Goal: Information Seeking & Learning: Learn about a topic

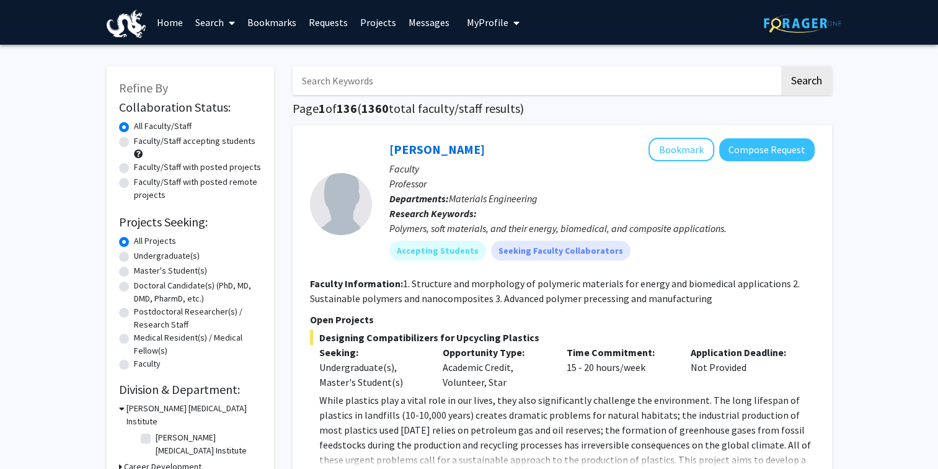
click at [134, 255] on label "Undergraduate(s)" at bounding box center [167, 255] width 66 height 13
click at [134, 255] on input "Undergraduate(s)" at bounding box center [138, 253] width 8 height 8
radio input "true"
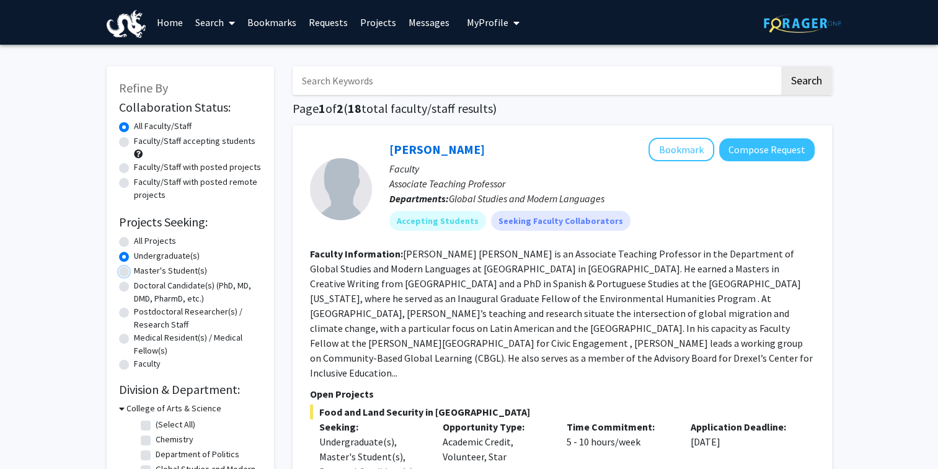
click at [134, 264] on input "Master's Student(s)" at bounding box center [138, 268] width 8 height 8
radio input "true"
click at [134, 279] on input "Doctoral Candidate(s) (PhD, MD, DMD, PharmD, etc.)" at bounding box center [138, 283] width 8 height 8
radio input "true"
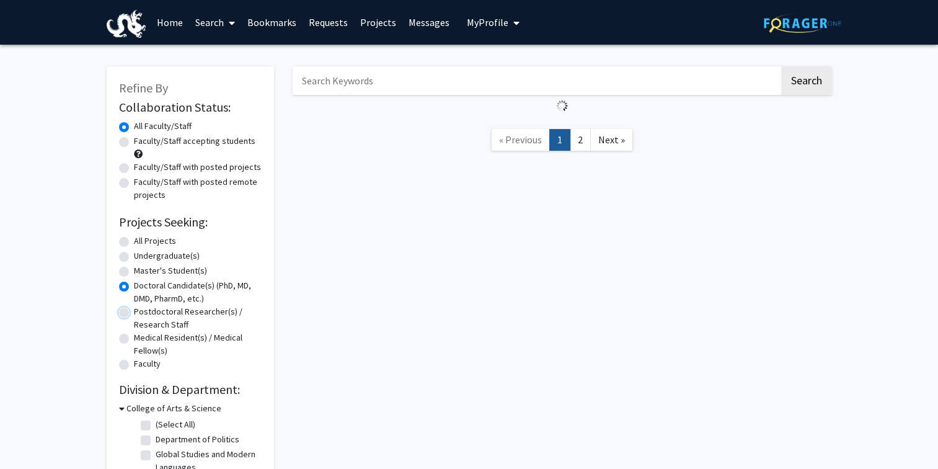
click at [134, 305] on input "Postdoctoral Researcher(s) / Research Staff" at bounding box center [138, 309] width 8 height 8
radio input "true"
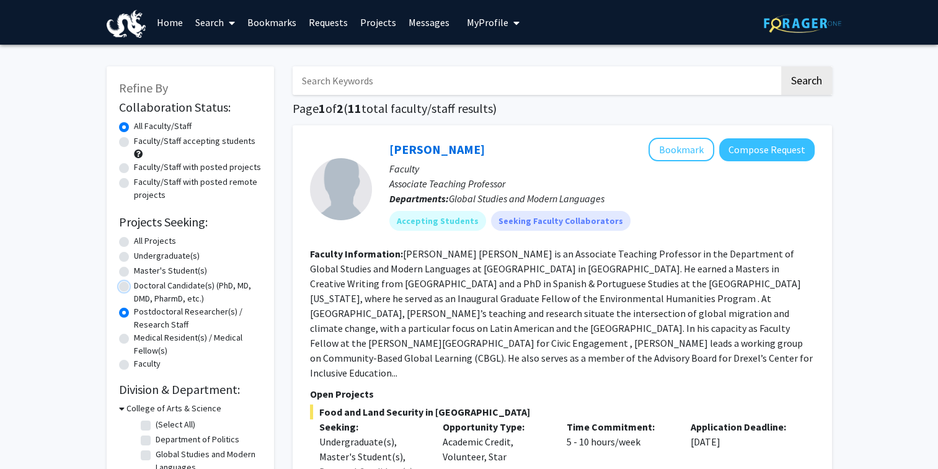
click at [134, 279] on input "Doctoral Candidate(s) (PhD, MD, DMD, PharmD, etc.)" at bounding box center [138, 283] width 8 height 8
radio input "true"
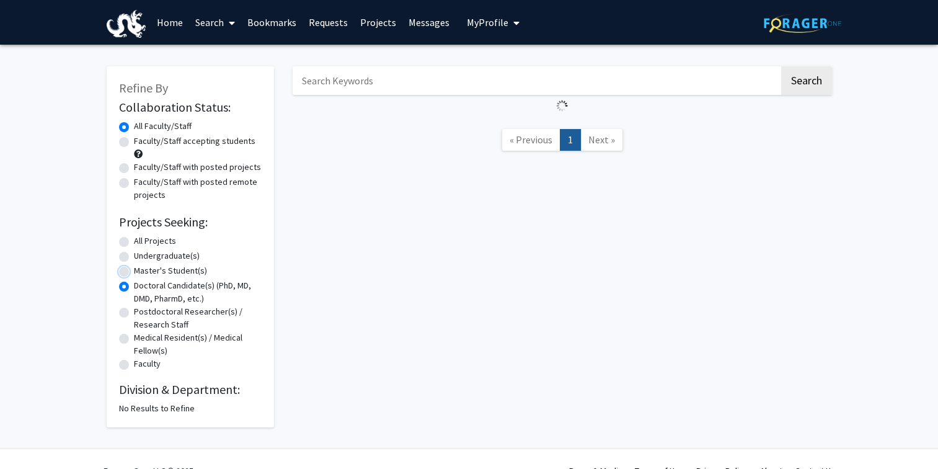
click at [134, 264] on input "Master's Student(s)" at bounding box center [138, 268] width 8 height 8
radio input "true"
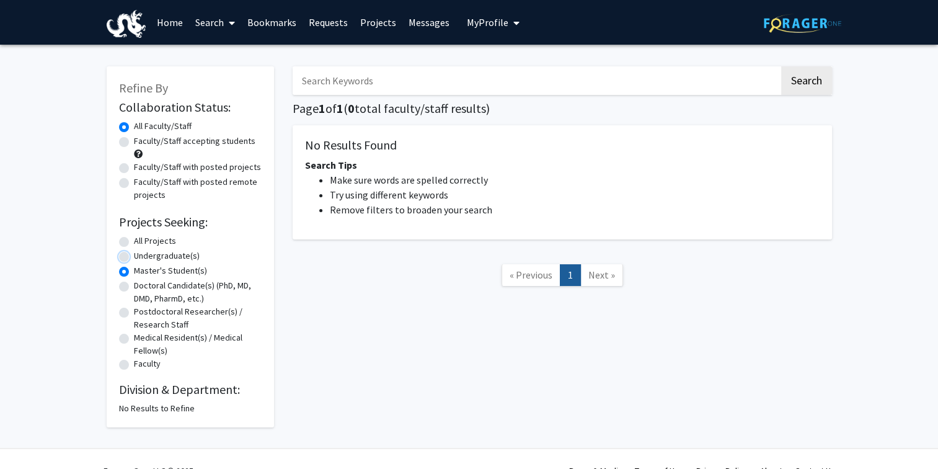
click at [134, 249] on input "Undergraduate(s)" at bounding box center [138, 253] width 8 height 8
radio input "true"
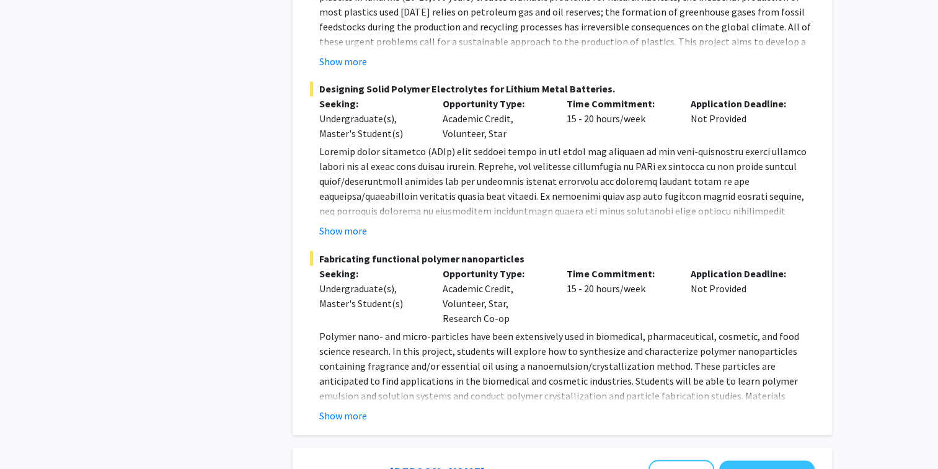
scroll to position [2088, 0]
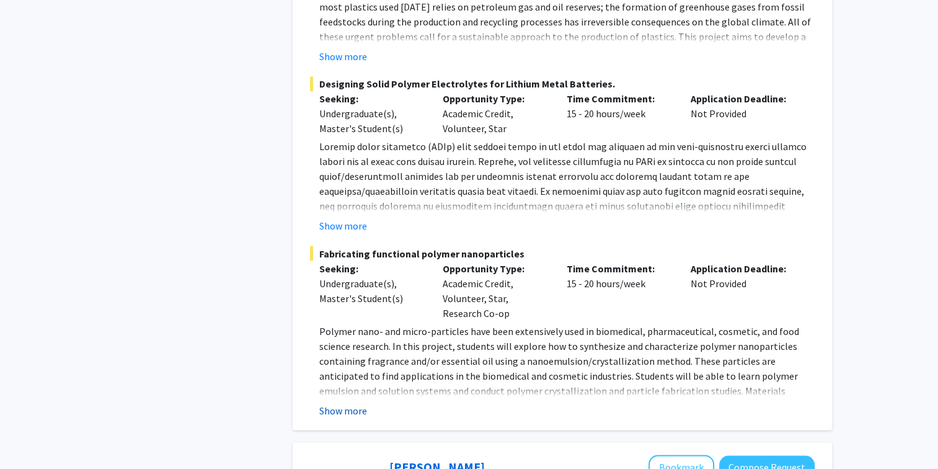
click at [348, 402] on button "Show more" at bounding box center [343, 409] width 48 height 15
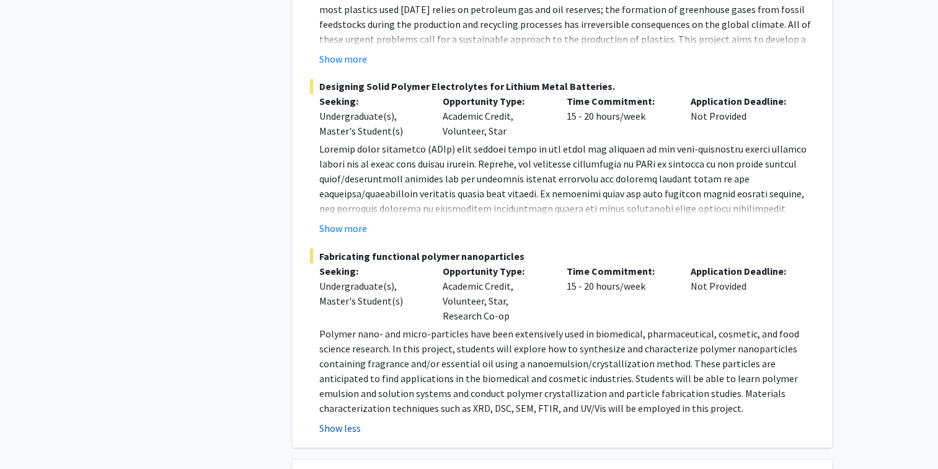
scroll to position [2061, 0]
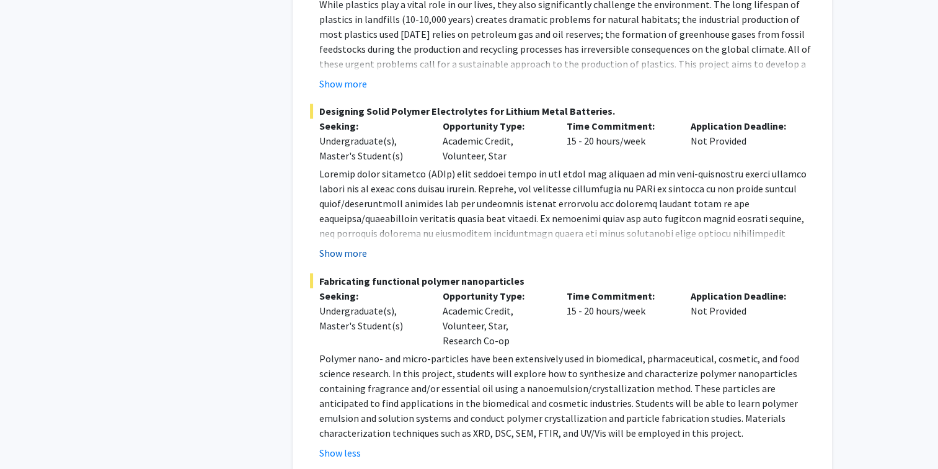
click at [327, 246] on button "Show more" at bounding box center [343, 253] width 48 height 15
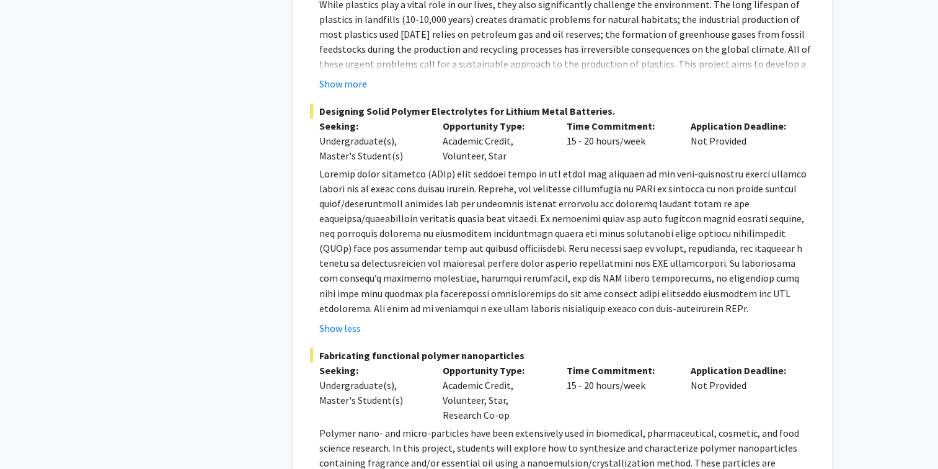
click at [394, 104] on span "Designing Solid Polymer Electrolytes for Lithium Metal Batteries." at bounding box center [562, 111] width 505 height 15
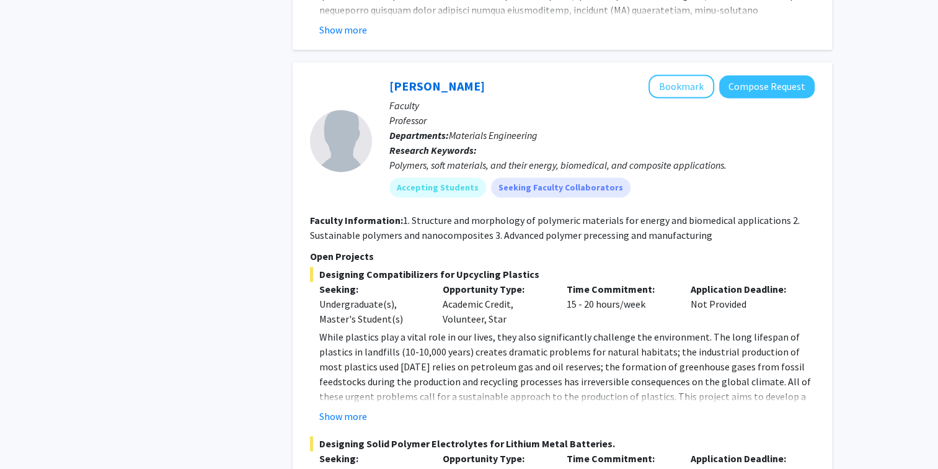
scroll to position [1714, 0]
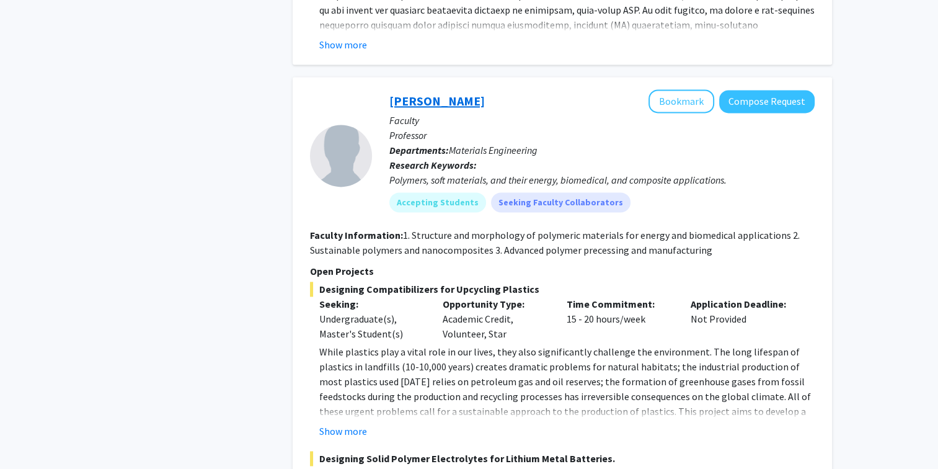
click at [418, 93] on link "[PERSON_NAME]" at bounding box center [436, 100] width 95 height 15
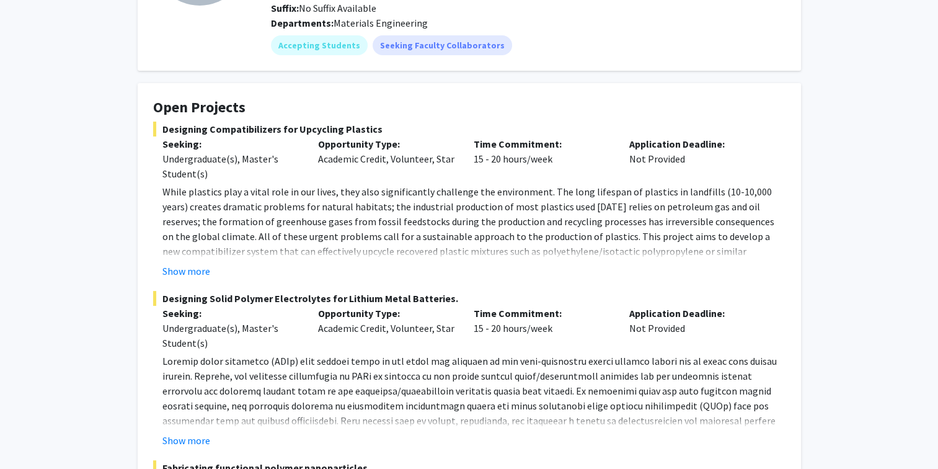
scroll to position [174, 0]
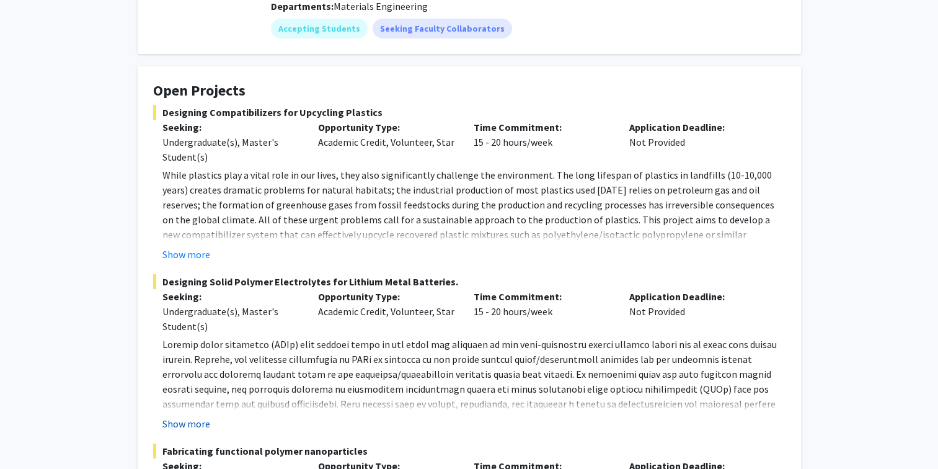
click at [191, 420] on button "Show more" at bounding box center [186, 423] width 48 height 15
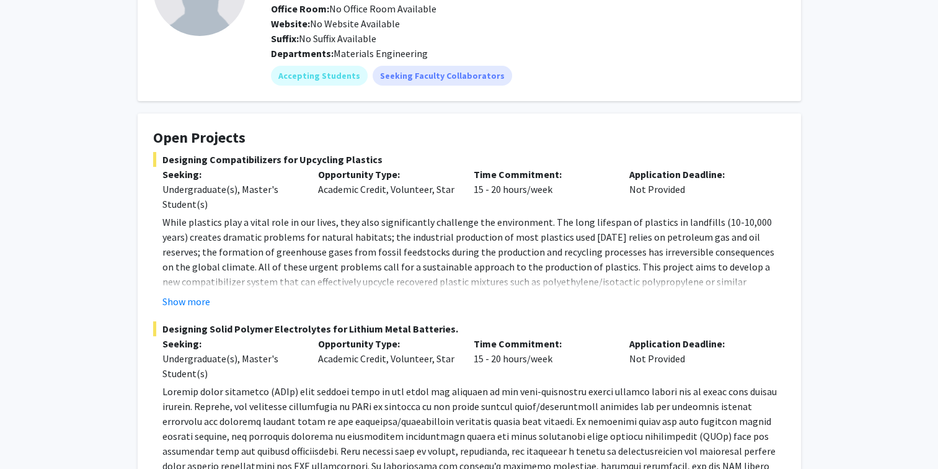
scroll to position [0, 0]
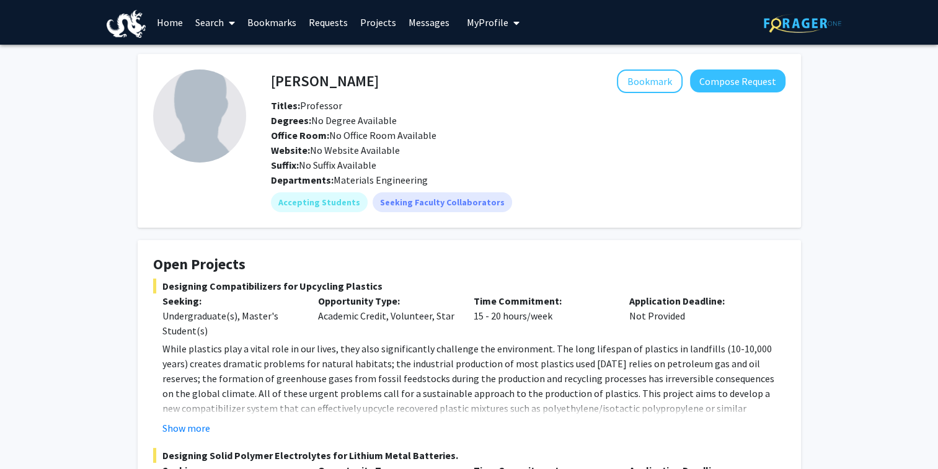
click at [160, 339] on div "Designing Compatibilizers for Upcycling Plastics Seeking: Undergraduate(s), Mas…" at bounding box center [469, 356] width 632 height 157
click at [300, 69] on h4 "[PERSON_NAME]" at bounding box center [325, 80] width 108 height 23
click at [283, 86] on h4 "[PERSON_NAME]" at bounding box center [325, 80] width 108 height 23
click at [213, 108] on img at bounding box center [199, 115] width 93 height 93
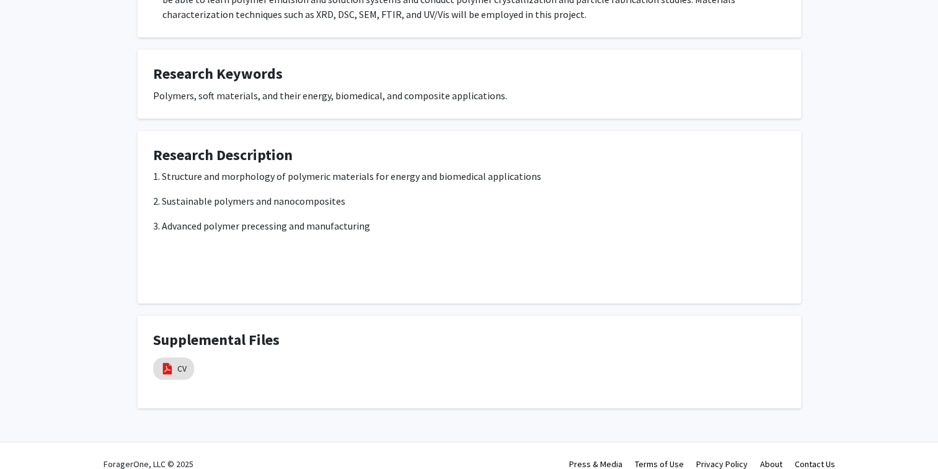
scroll to position [793, 0]
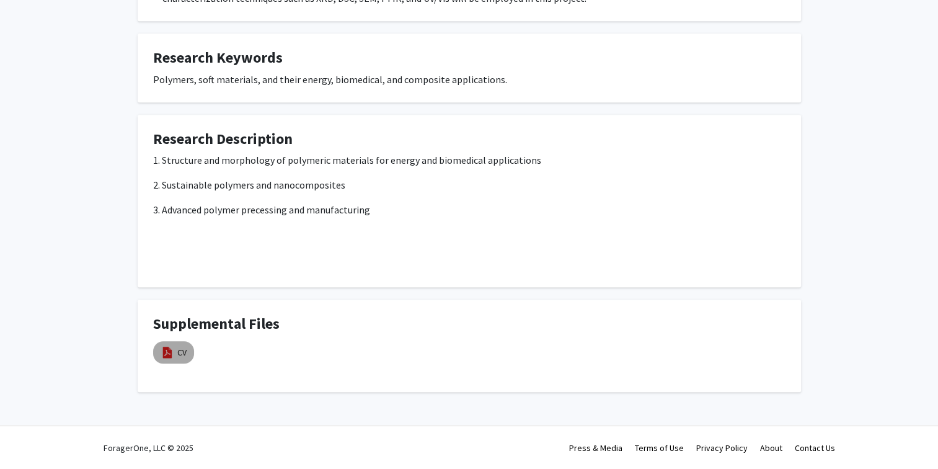
click at [166, 355] on img at bounding box center [168, 352] width 14 height 14
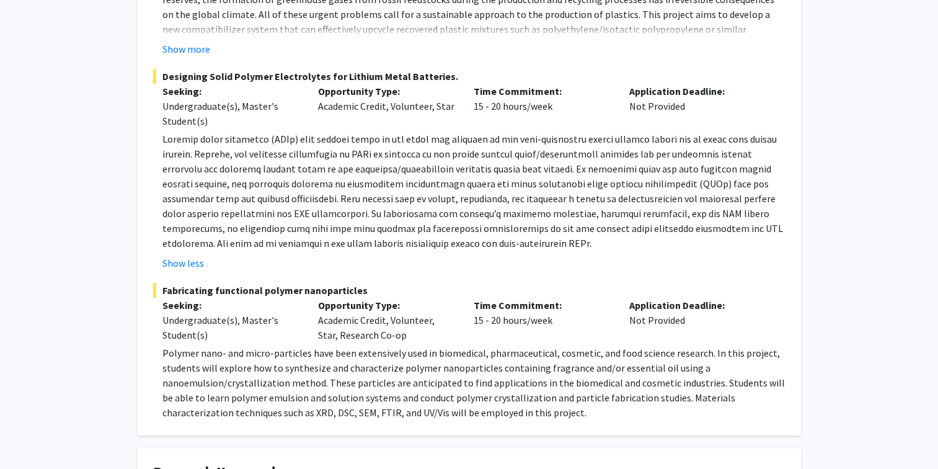
scroll to position [0, 0]
